Goal: Navigation & Orientation: Find specific page/section

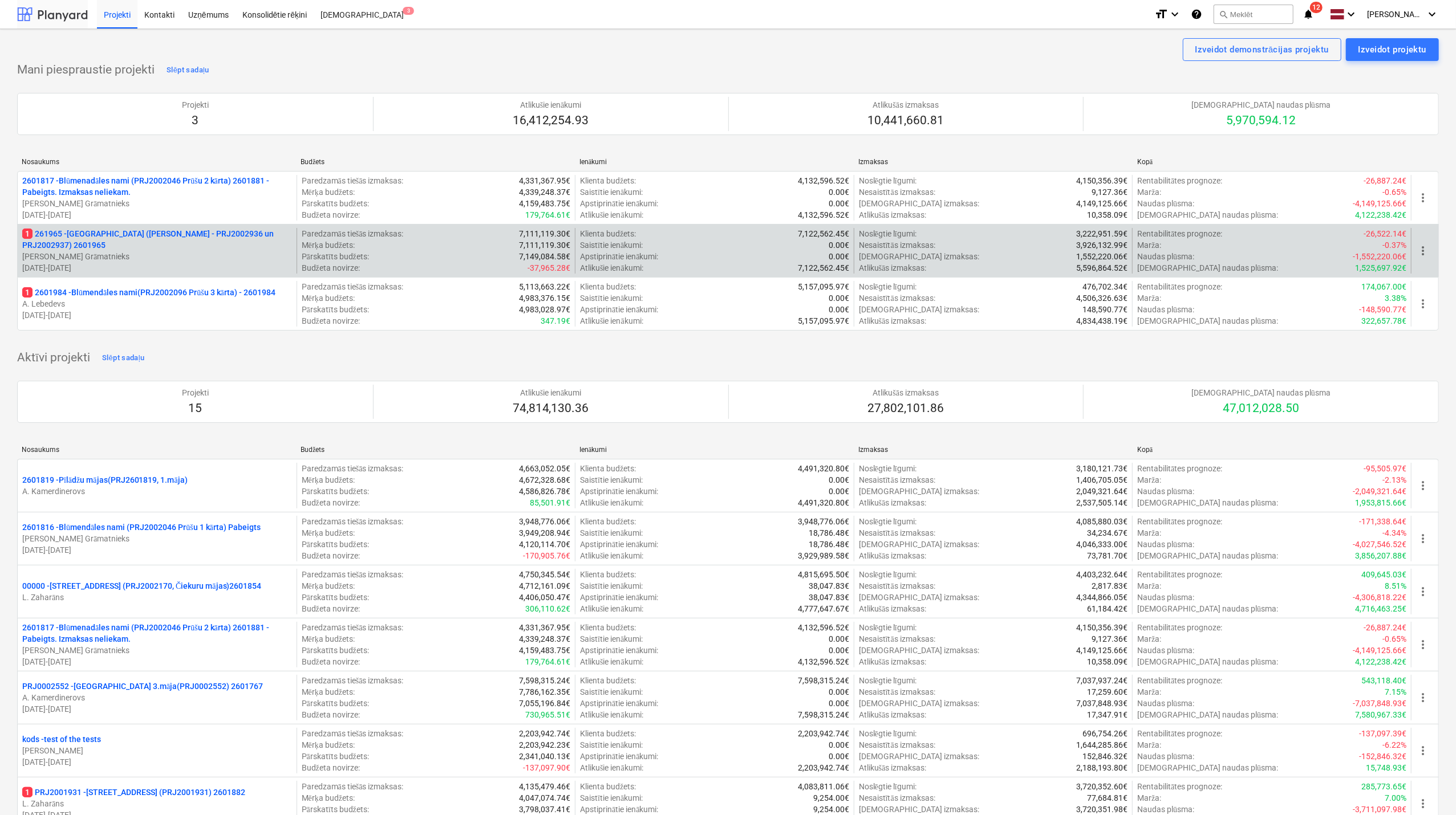
click at [71, 16] on div at bounding box center [53, 14] width 71 height 29
click at [172, 240] on p "1 261965 - [GEOGRAPHIC_DATA] ([PERSON_NAME] - PRJ2002936 un PRJ2002937) 2601965" at bounding box center [157, 240] width 269 height 23
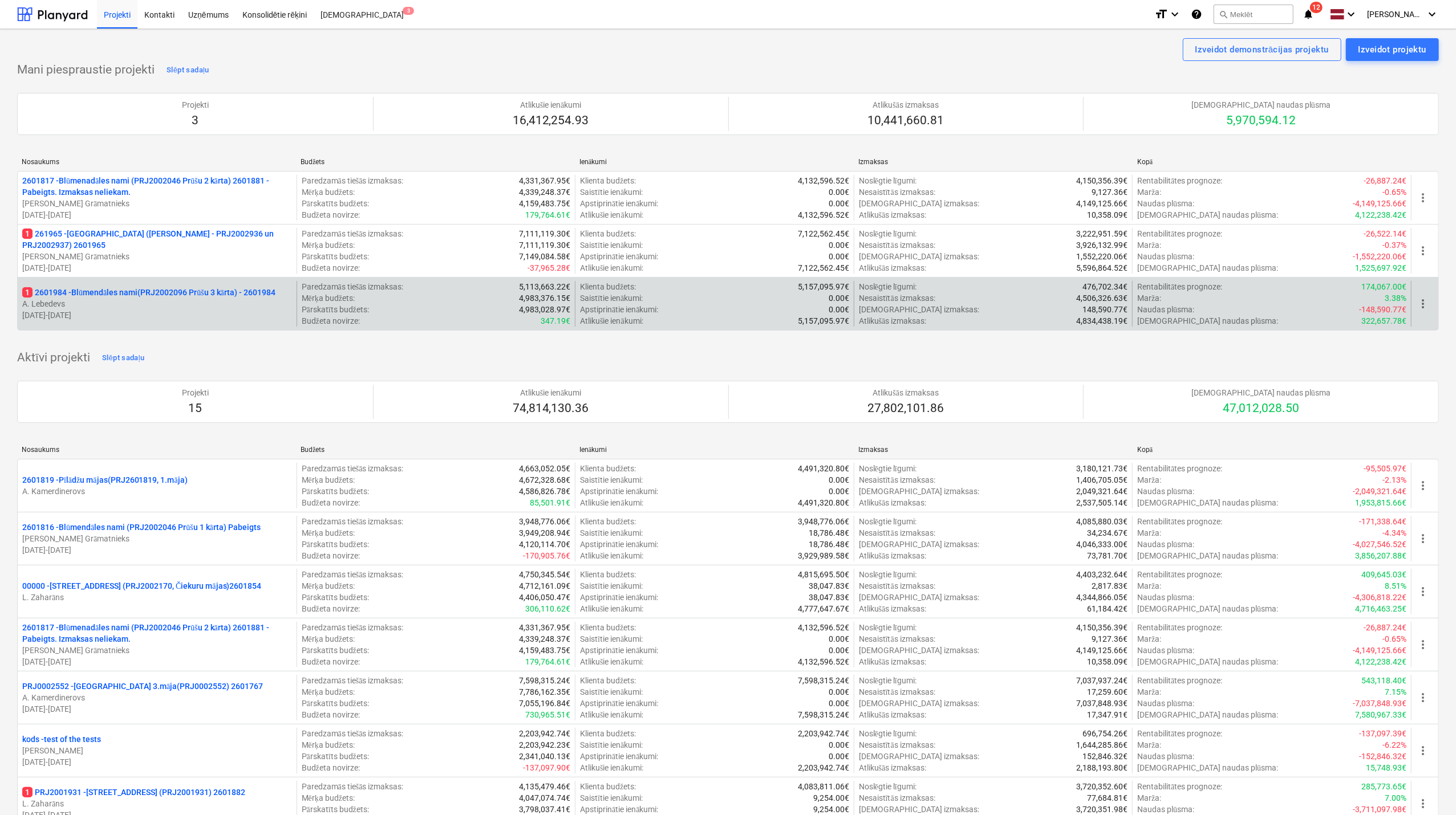
click at [130, 322] on div "1 2601984 - Blūmendāles nami(PRJ2002096 Prūšu 3 kārta) - 2601984 A. Lebedevs [D…" at bounding box center [157, 304] width 279 height 46
click at [133, 315] on p "[DATE] - [DATE]" at bounding box center [157, 315] width 269 height 11
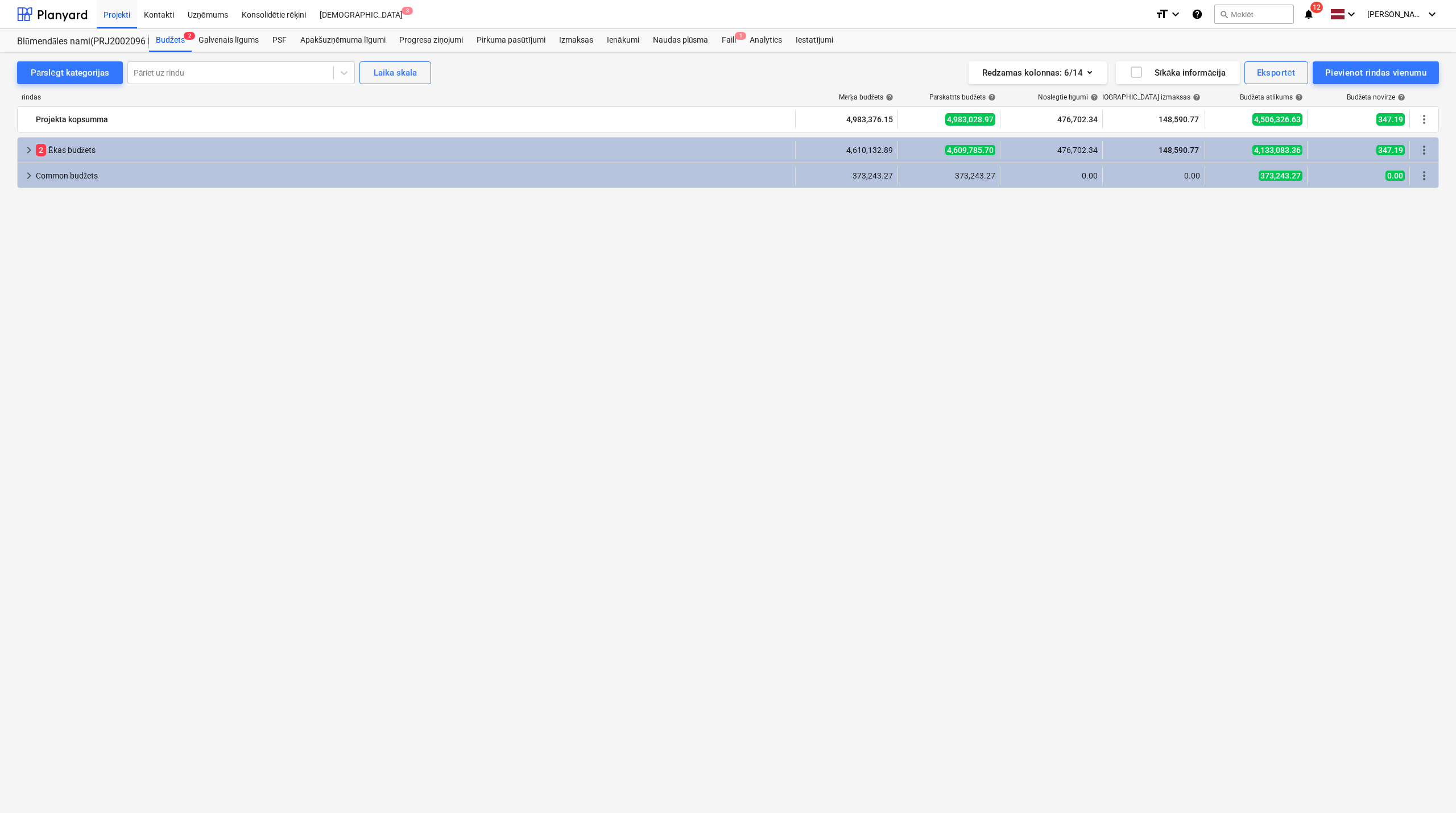
click at [1311, 15] on icon "notifications" at bounding box center [1308, 14] width 11 height 14
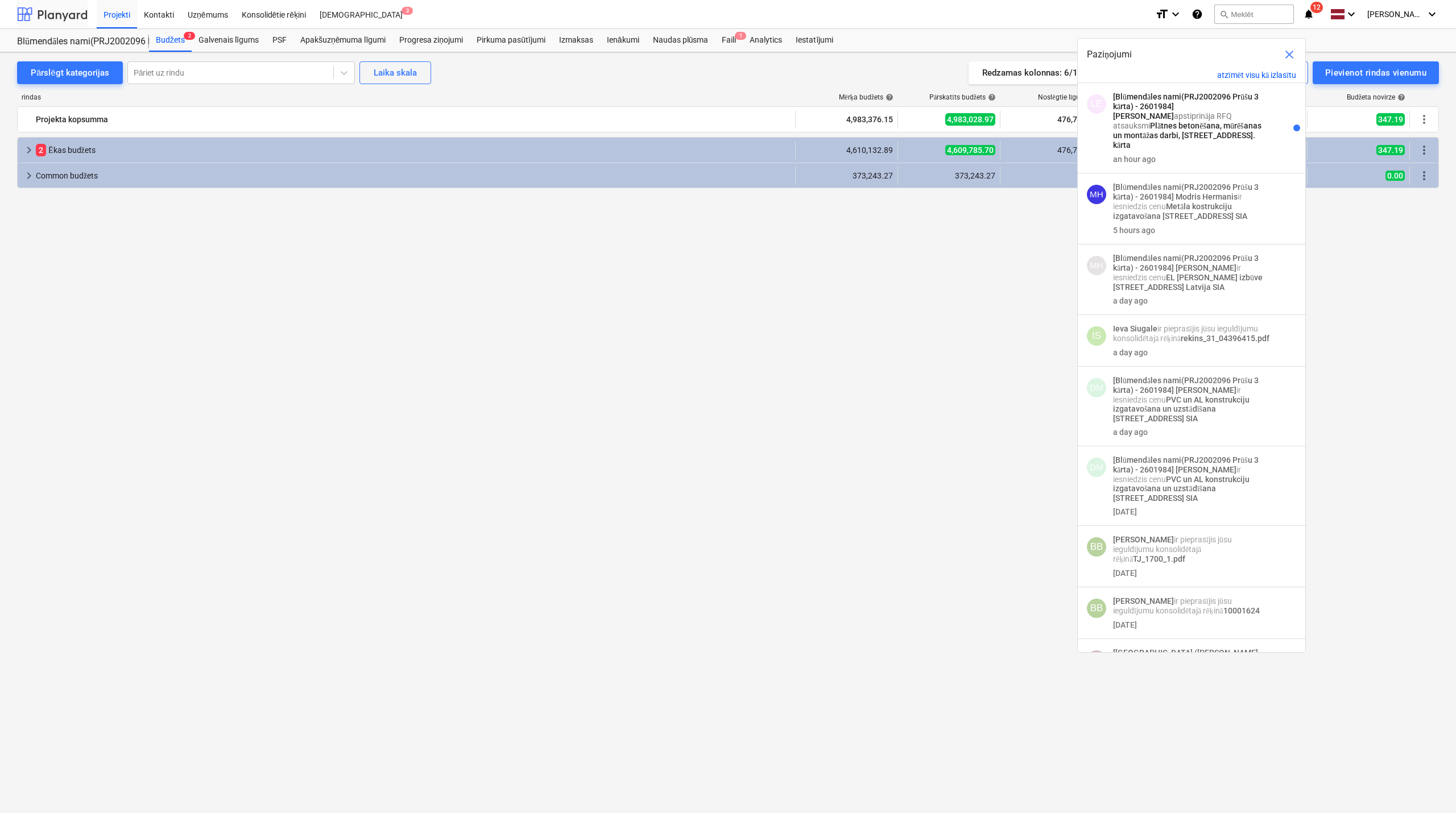
click at [64, 25] on div at bounding box center [52, 14] width 71 height 29
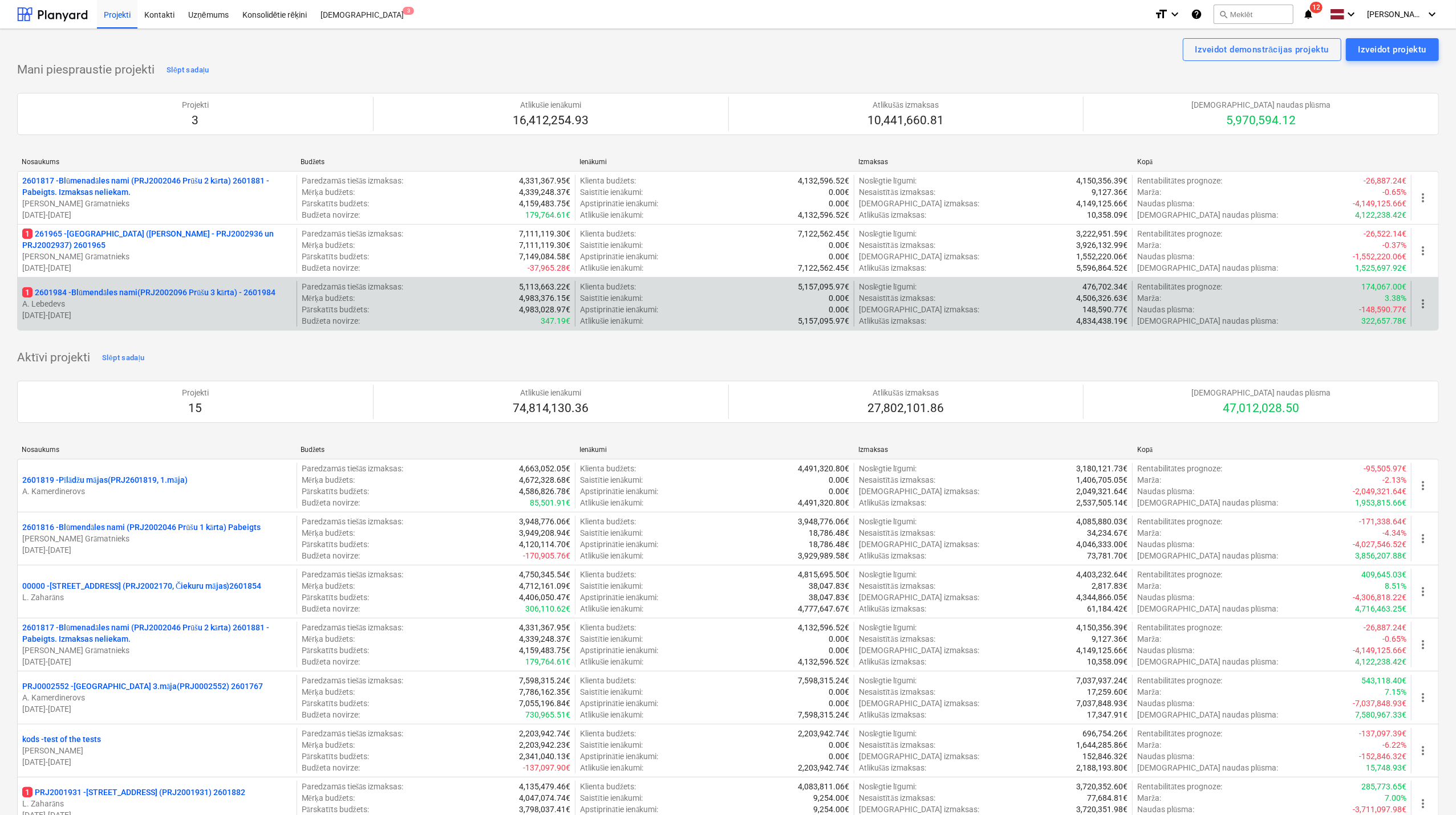
click at [121, 287] on p "1 2601984 - Blūmendāles nami(PRJ2002096 Prūšu 3 kārta) - 2601984" at bounding box center [149, 292] width 253 height 11
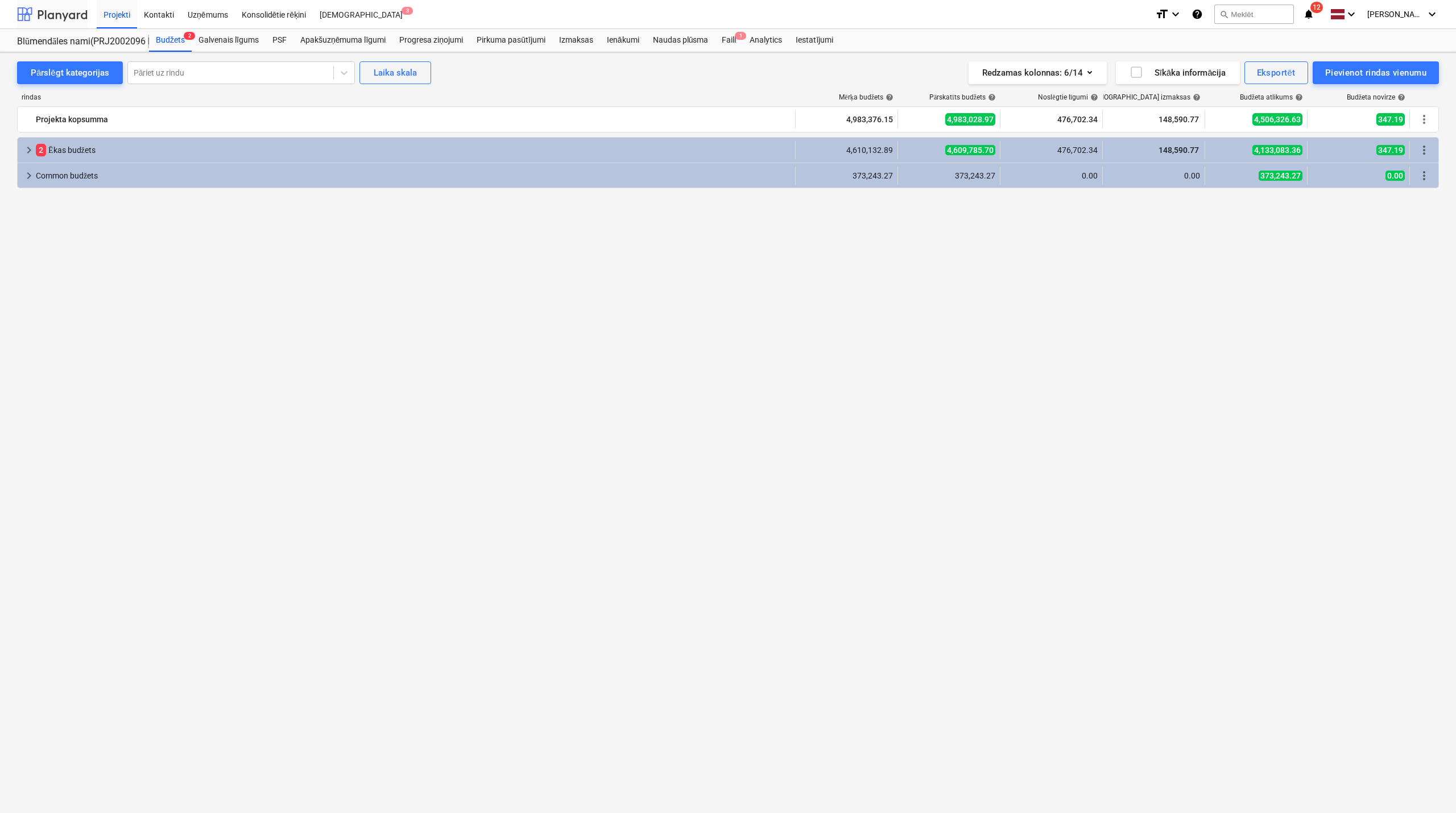
click at [58, 10] on div at bounding box center [52, 14] width 71 height 29
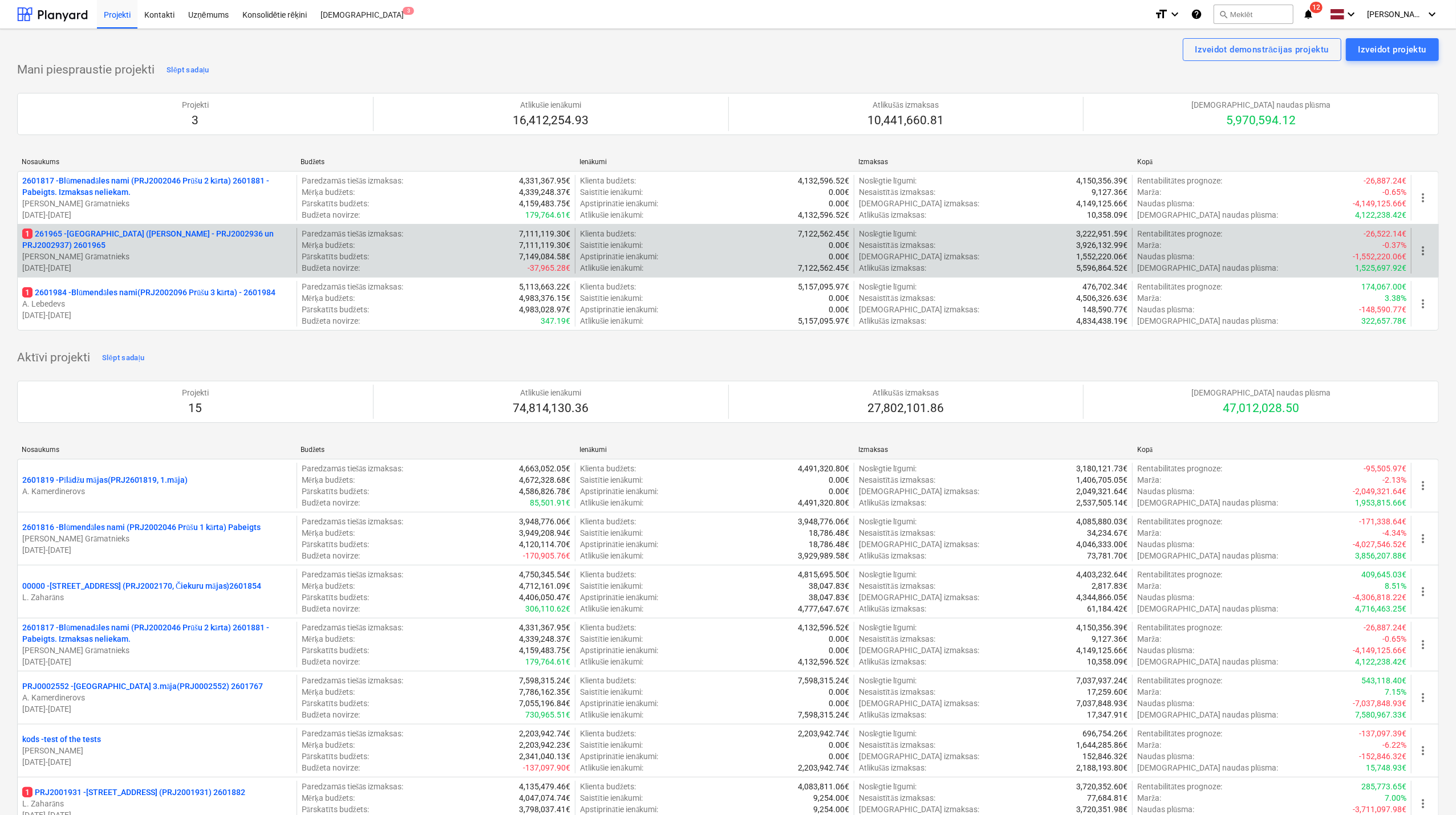
click at [97, 245] on p "1 261965 - [GEOGRAPHIC_DATA] ([PERSON_NAME] - PRJ2002936 un PRJ2002937) 2601965" at bounding box center [157, 240] width 269 height 23
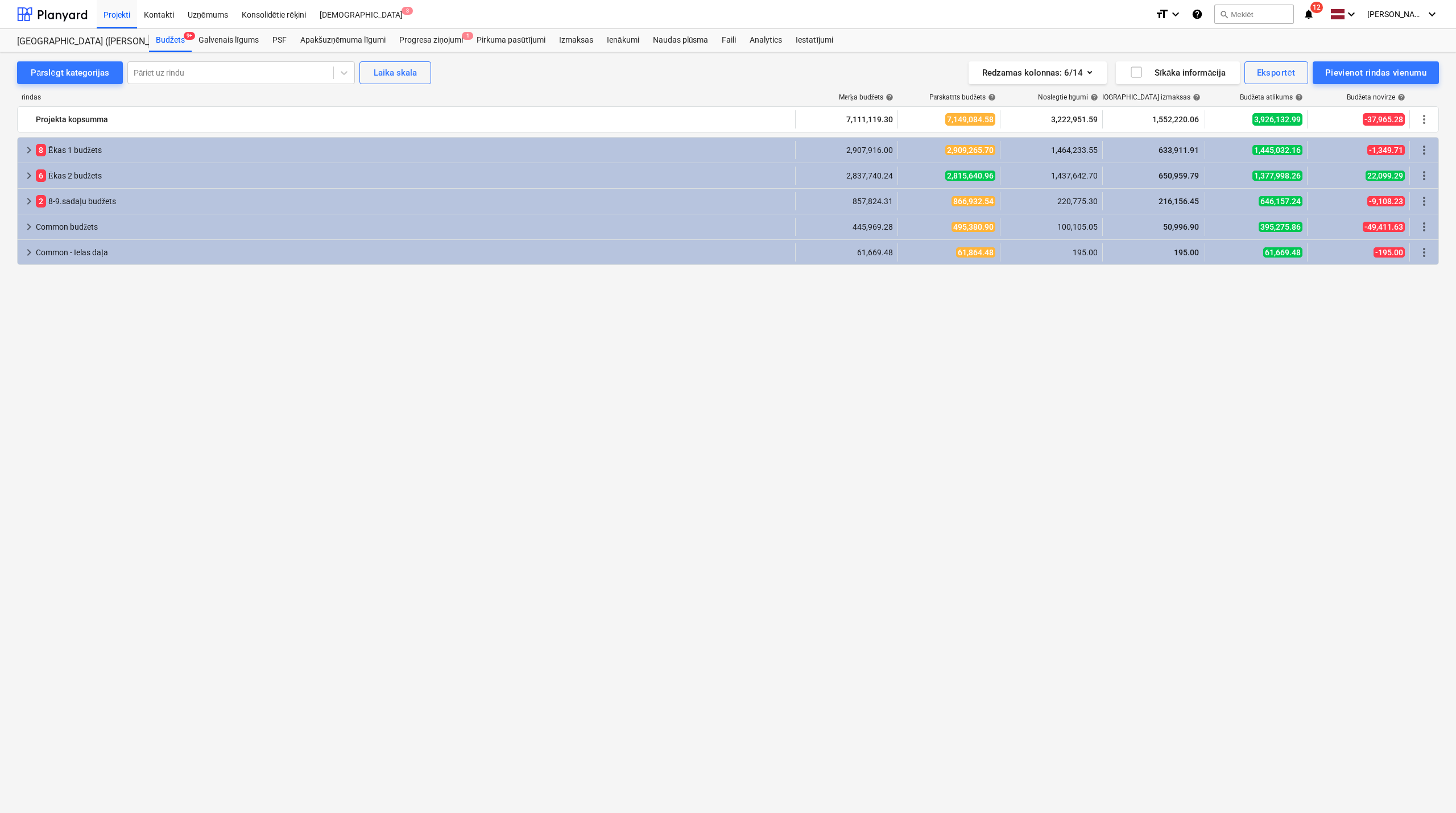
click at [1311, 16] on icon "notifications" at bounding box center [1308, 14] width 11 height 14
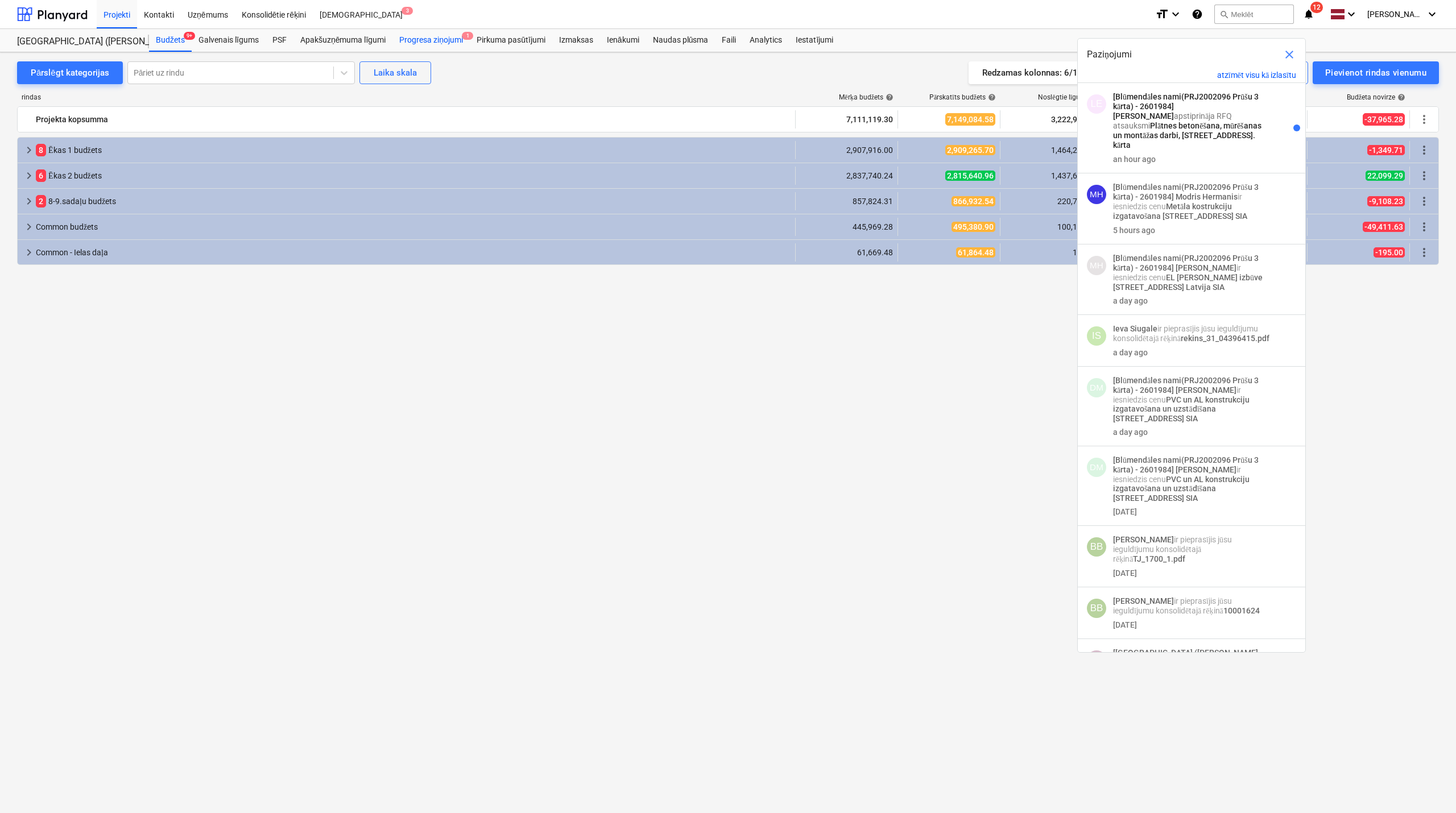
click at [450, 35] on div "Progresa ziņojumi 1" at bounding box center [431, 41] width 78 height 23
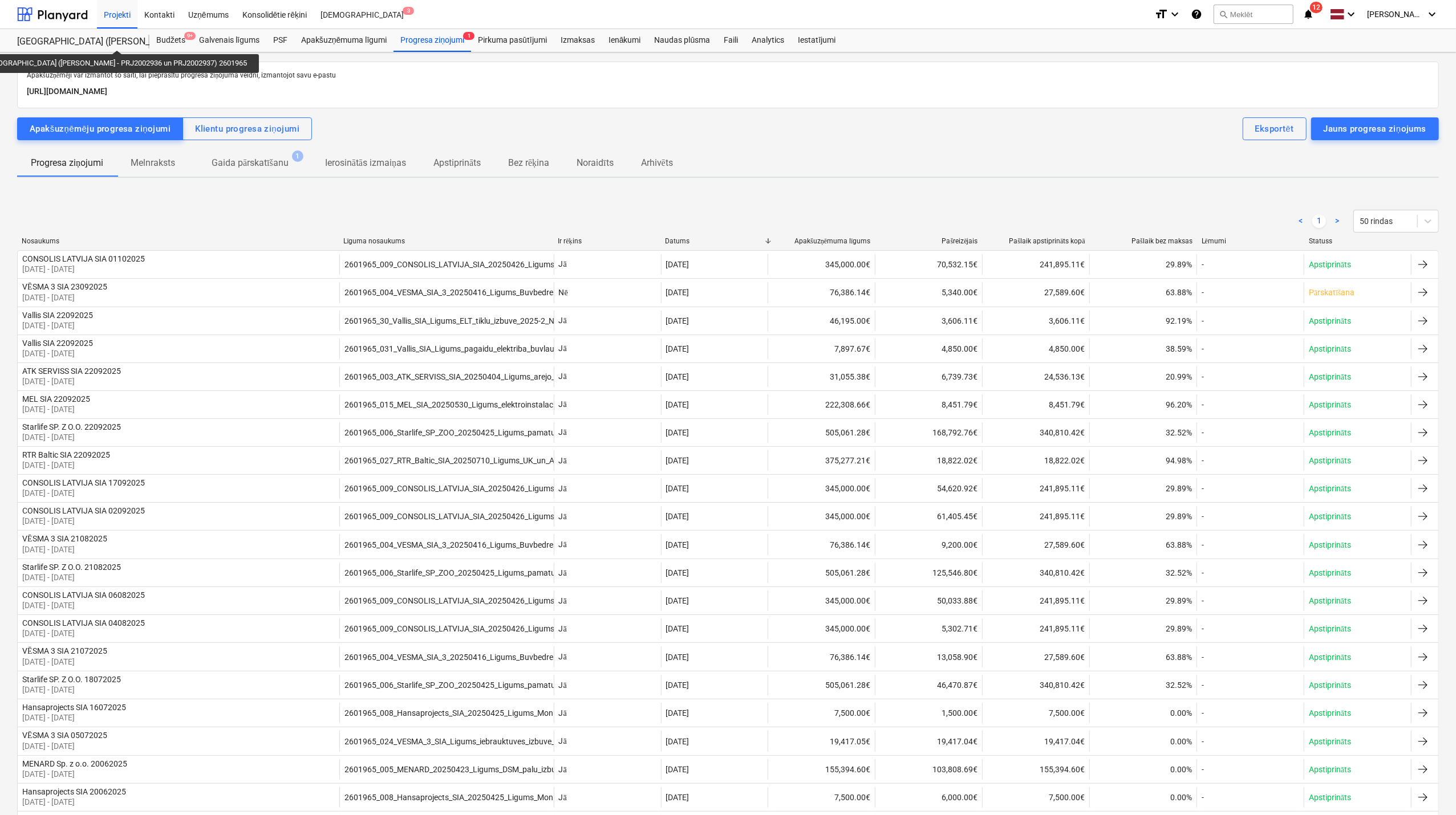
click at [90, 42] on div "[GEOGRAPHIC_DATA] ([PERSON_NAME] - PRJ2002936 un PRJ2002937) 2601965" at bounding box center [76, 42] width 118 height 12
click at [68, 18] on div at bounding box center [53, 14] width 71 height 29
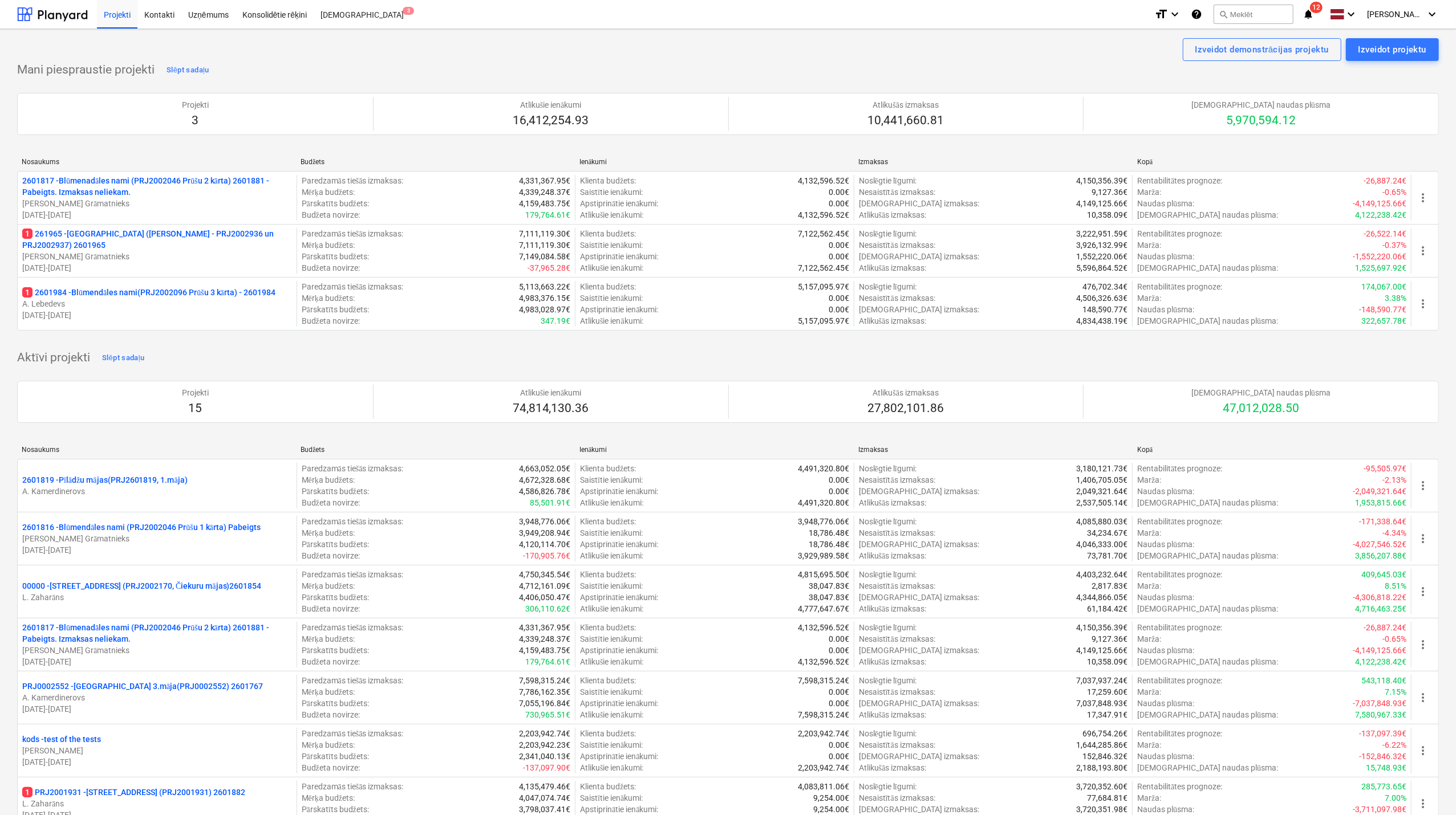
click at [1312, 17] on icon "notifications" at bounding box center [1308, 14] width 11 height 14
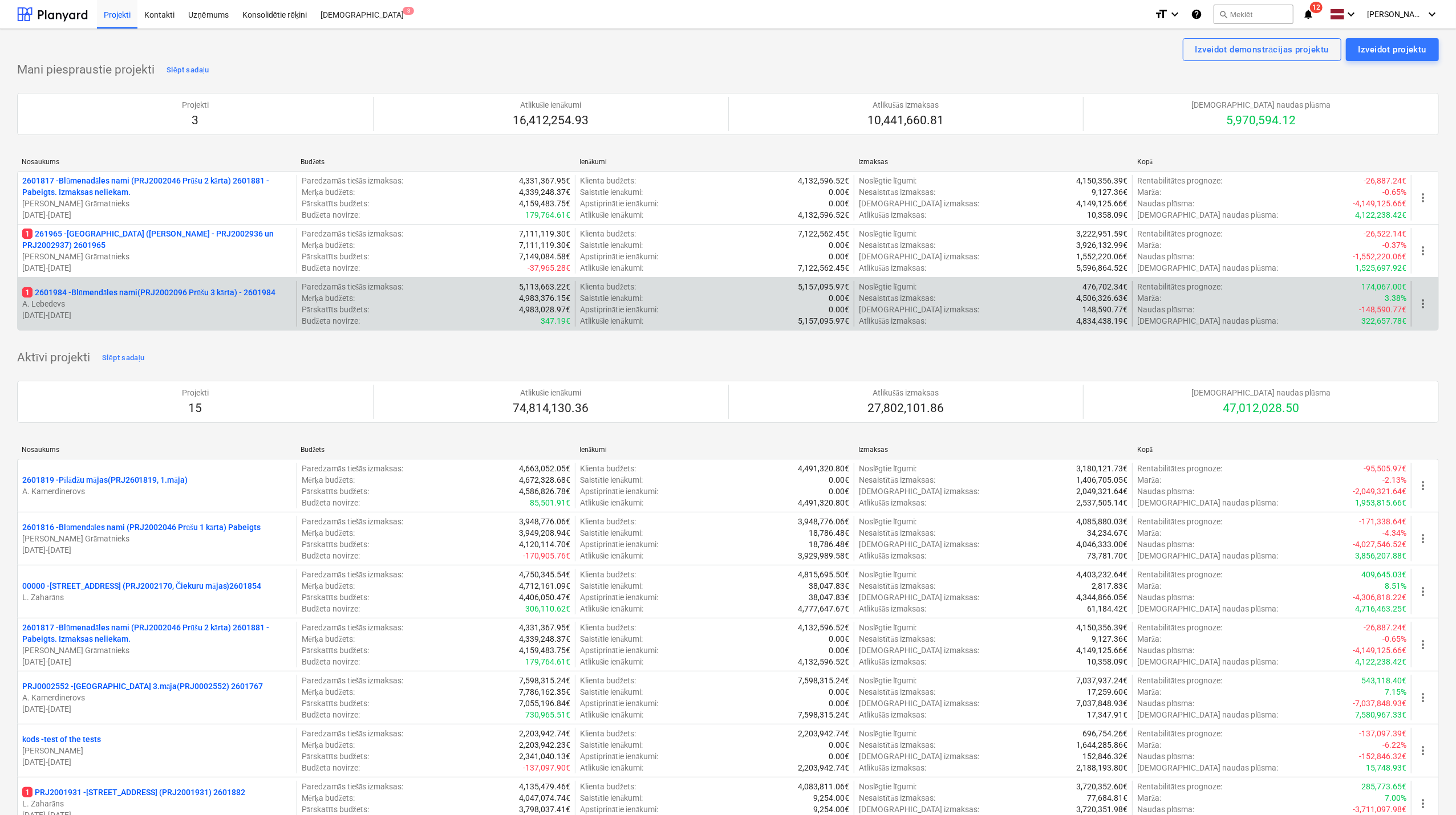
click at [107, 297] on p "1 2601984 - Blūmendāles nami(PRJ2002096 Prūšu 3 kārta) - 2601984" at bounding box center [149, 292] width 253 height 11
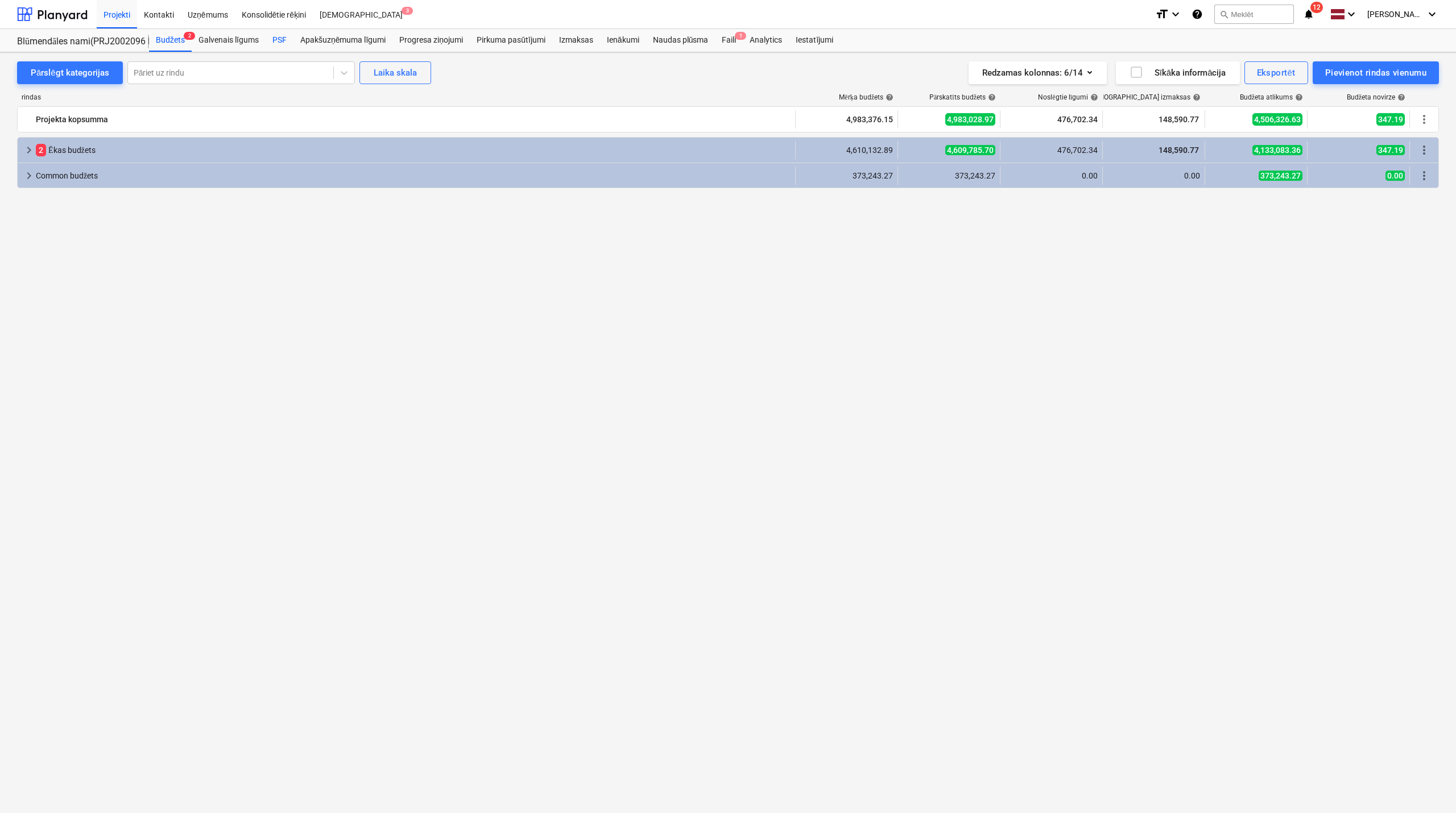
click at [271, 41] on div "PSF" at bounding box center [279, 41] width 28 height 23
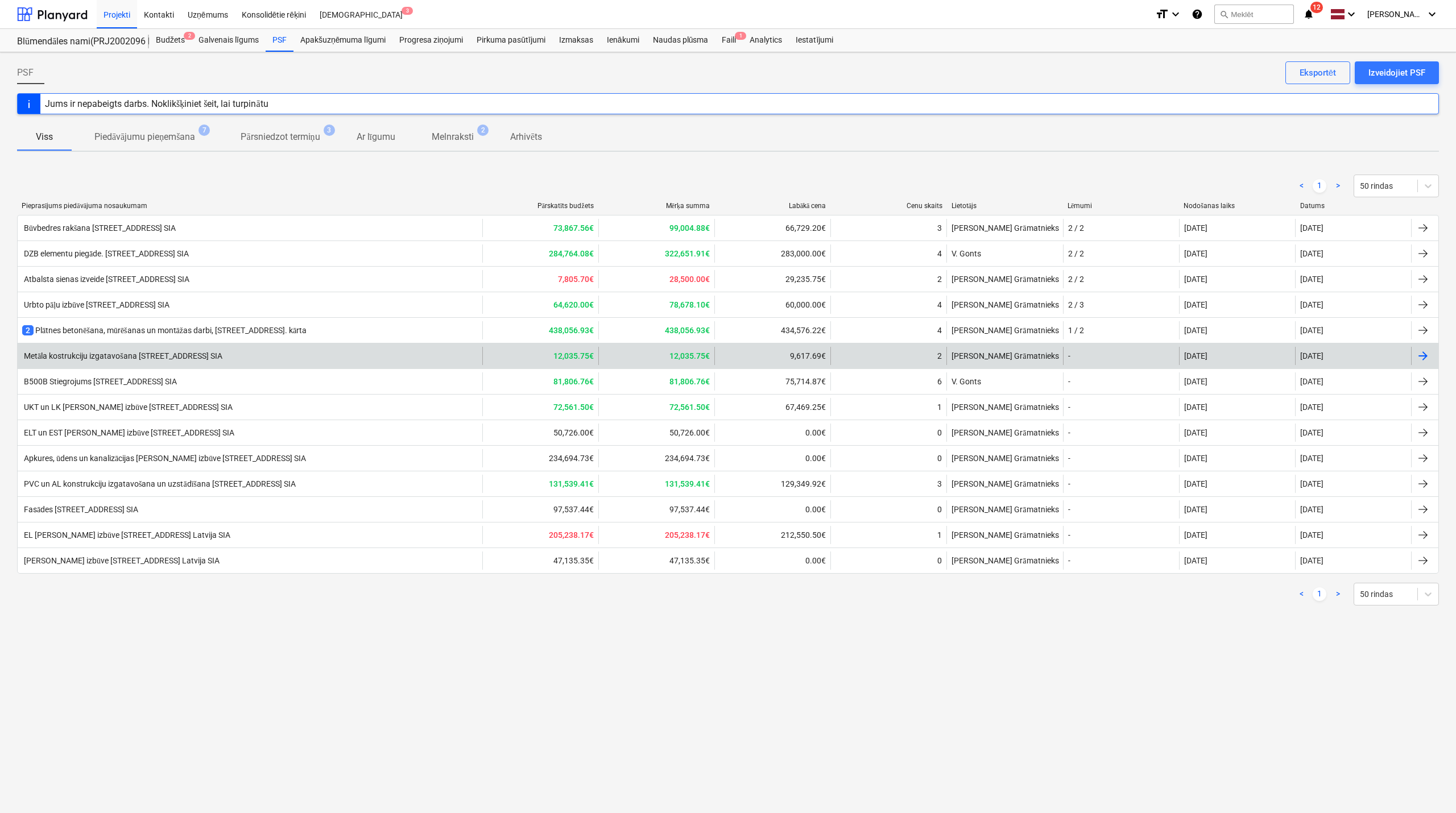
click at [388, 355] on div "Metāla kostrukciju izgatavošana [STREET_ADDRESS] SIA" at bounding box center [250, 356] width 464 height 18
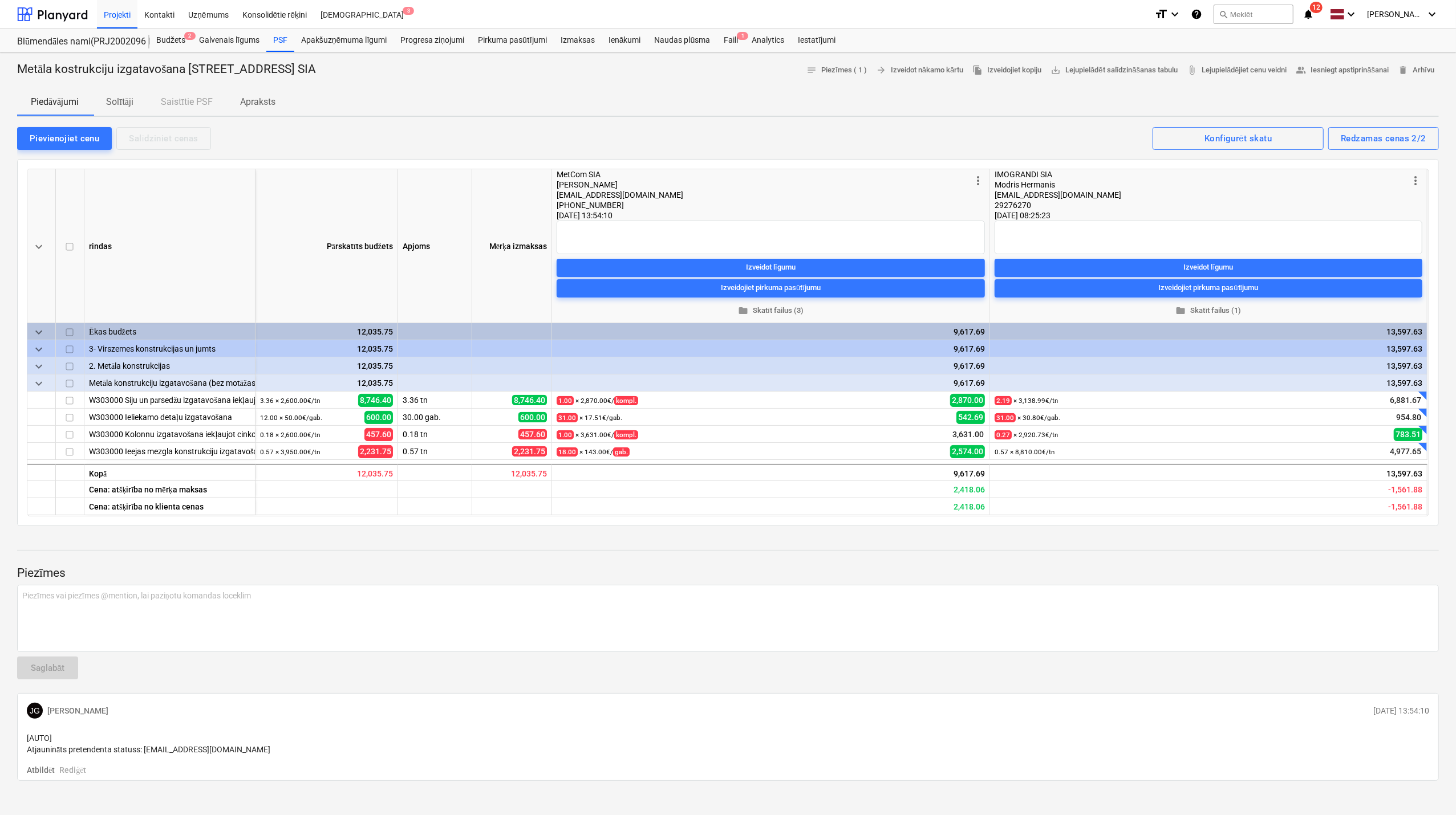
click at [1312, 18] on icon "notifications" at bounding box center [1308, 14] width 11 height 14
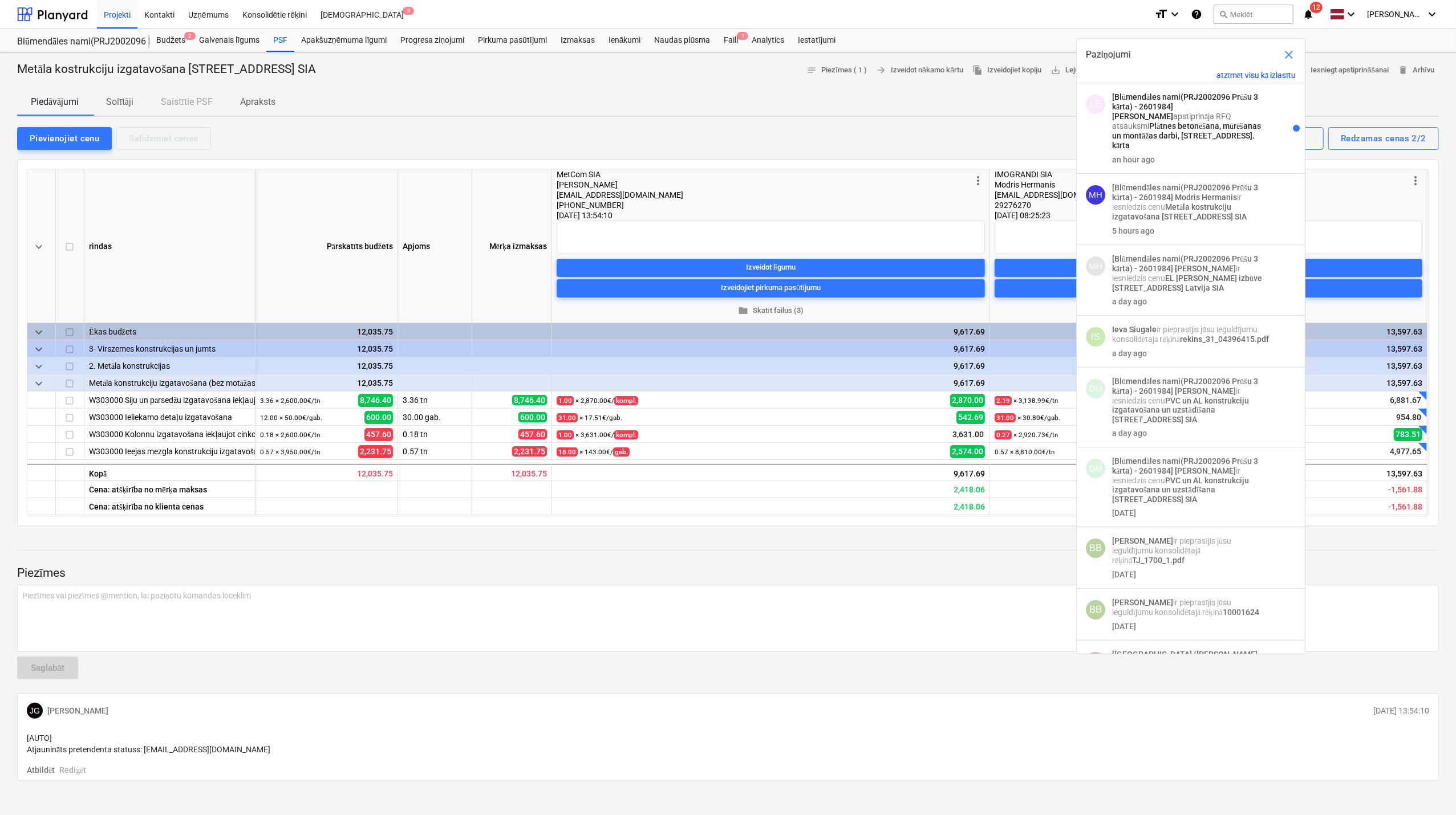
click at [1260, 80] on button "atzīmēt visu kā izlasītu" at bounding box center [1256, 75] width 80 height 10
click at [1256, 74] on button "atzīmēt visu kā izlasītu" at bounding box center [1256, 75] width 80 height 10
click at [960, 137] on div "Pievienojiet cenu Salīdziniet cenas Redzamas cenas 2/2 Konfigurēt skatu" at bounding box center [728, 138] width 1422 height 24
